Goal: Obtain resource: Obtain resource

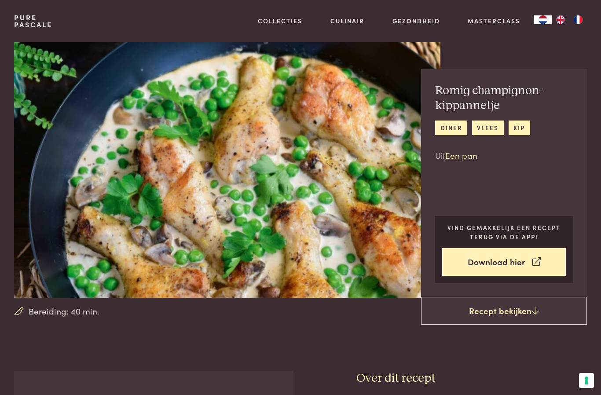
click at [530, 307] on link "Recept bekijken" at bounding box center [504, 311] width 166 height 28
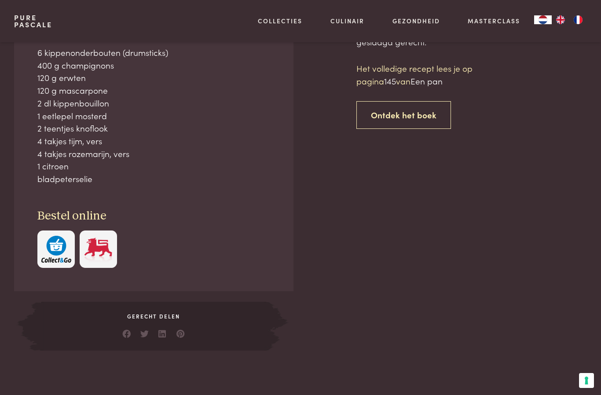
scroll to position [371, 0]
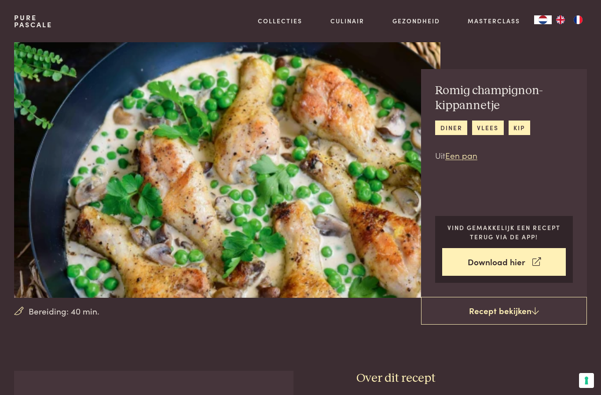
click at [530, 265] on link "Download hier" at bounding box center [504, 262] width 124 height 28
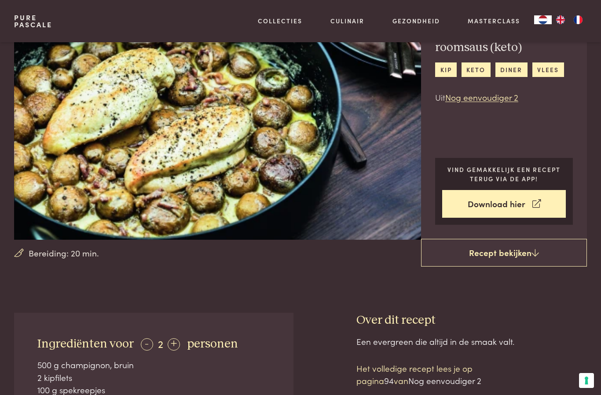
scroll to position [57, 0]
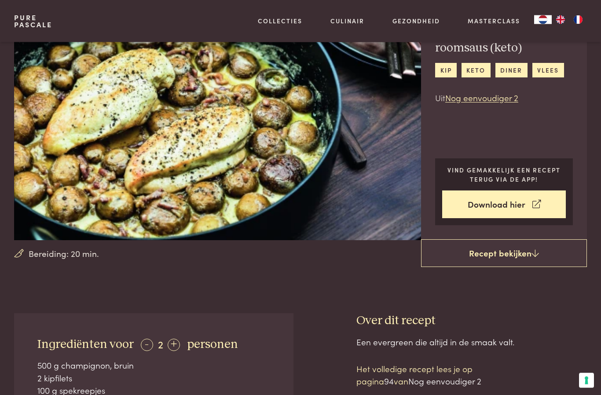
click at [509, 255] on link "Recept bekijken" at bounding box center [504, 254] width 166 height 28
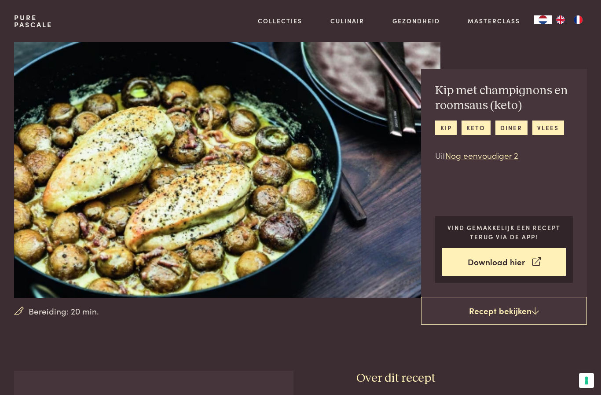
scroll to position [403, 0]
